Goal: Transaction & Acquisition: Purchase product/service

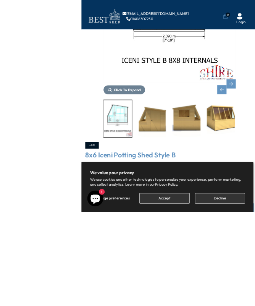
scroll to position [184, 0]
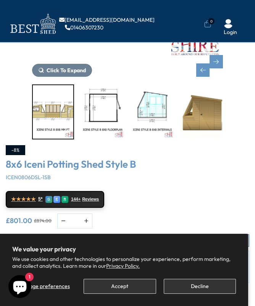
click at [58, 113] on img "2 / 7" at bounding box center [53, 111] width 40 height 53
click at [58, 111] on img "2 / 7" at bounding box center [53, 111] width 40 height 53
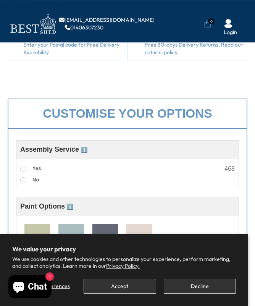
scroll to position [244, 0]
